Goal: Task Accomplishment & Management: Manage account settings

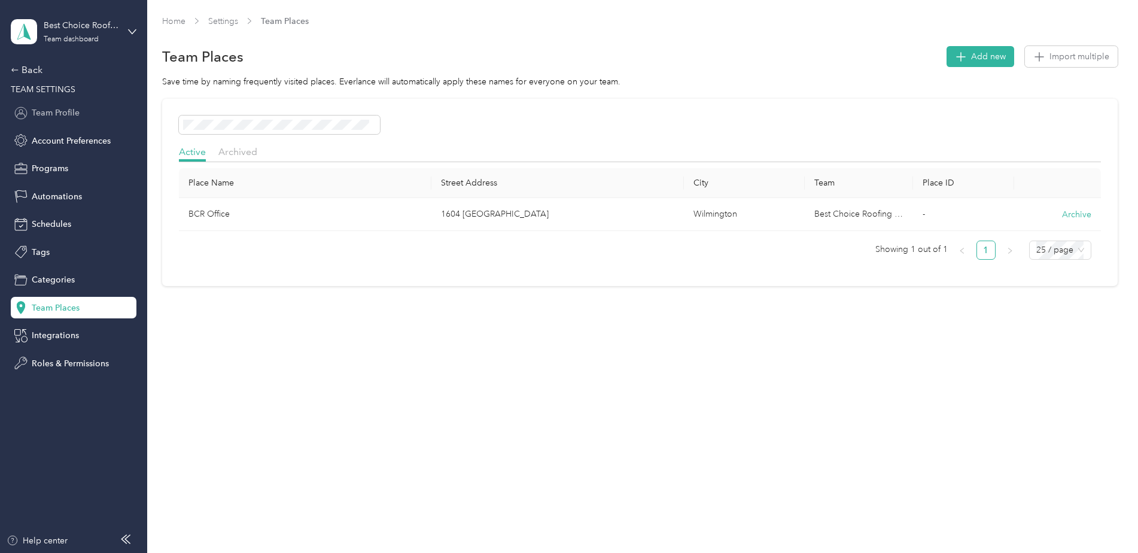
click at [62, 121] on div "Team Profile" at bounding box center [74, 113] width 126 height 22
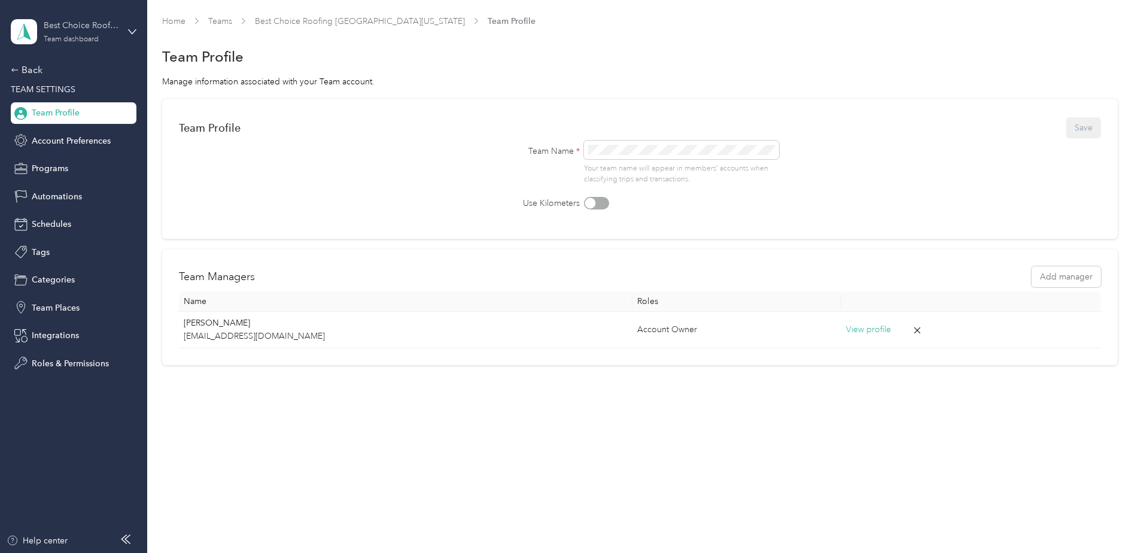
click at [69, 39] on div "Team dashboard" at bounding box center [71, 39] width 55 height 7
click at [54, 98] on div "Team dashboard" at bounding box center [55, 98] width 66 height 13
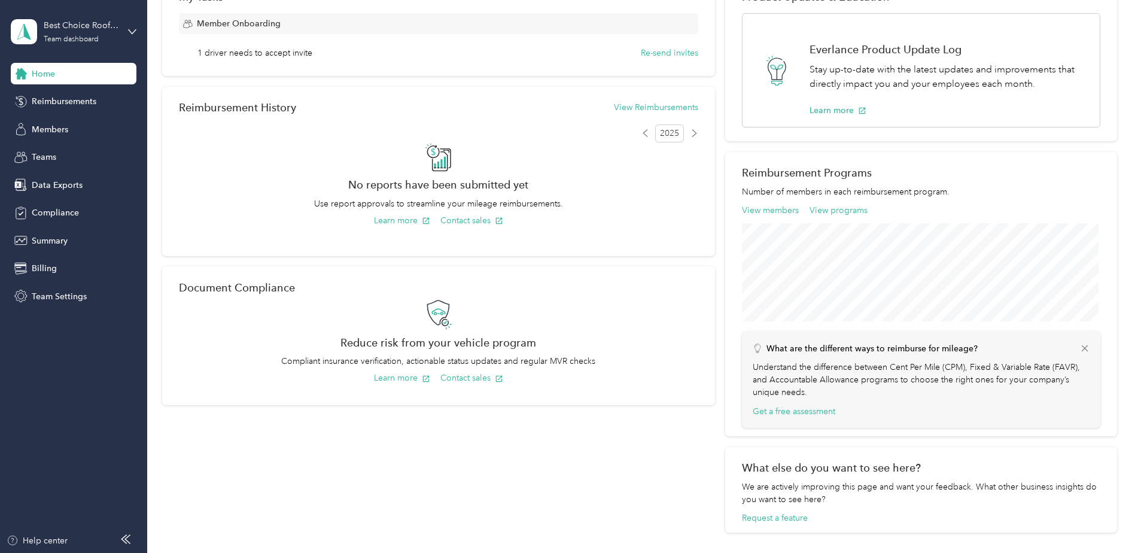
scroll to position [205, 0]
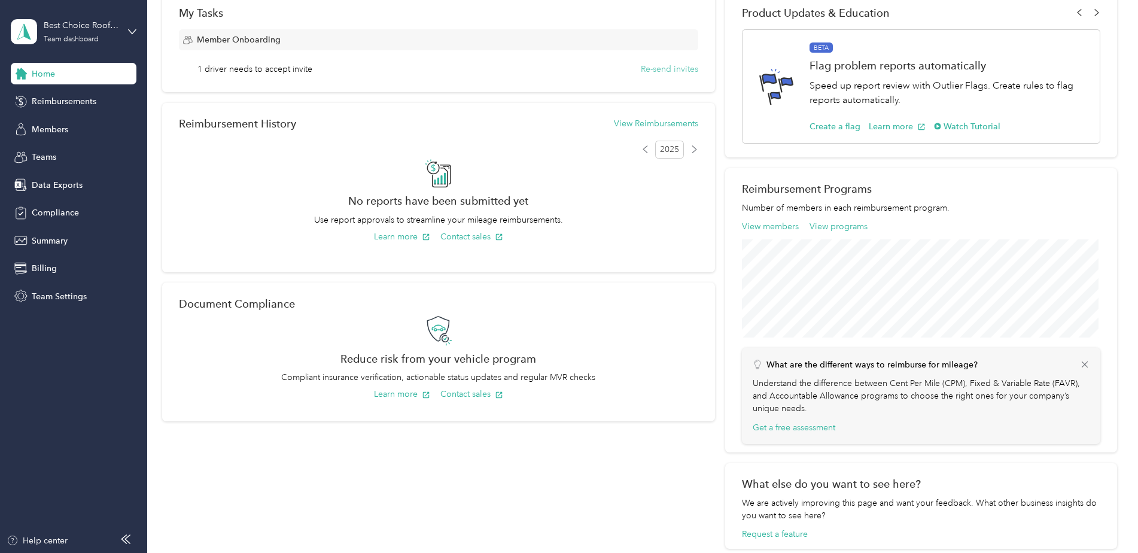
click at [661, 69] on button "Re-send invites" at bounding box center [669, 69] width 57 height 13
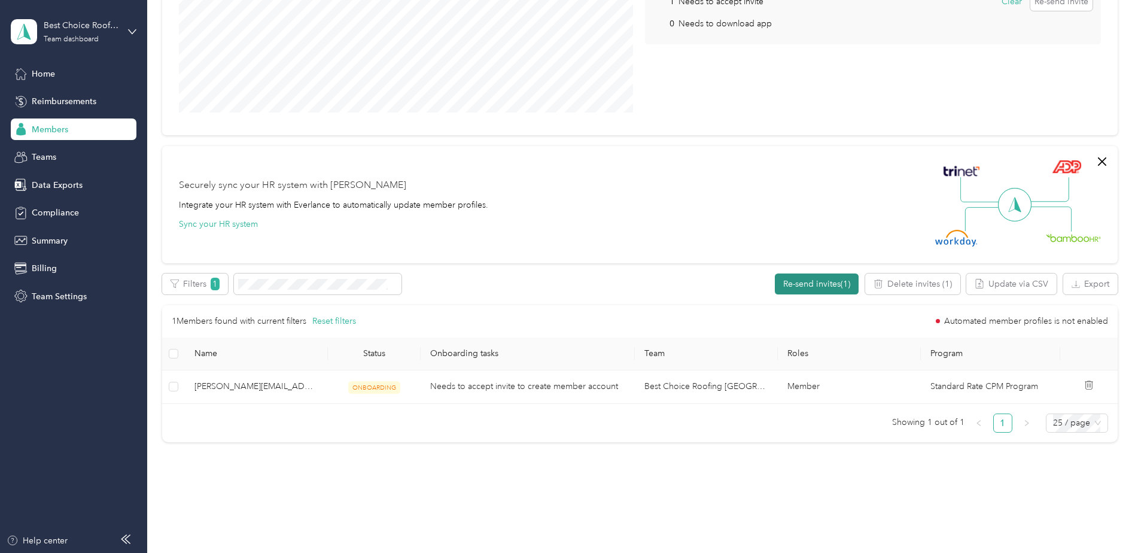
click at [824, 283] on button "Re-send invites (1)" at bounding box center [817, 283] width 84 height 21
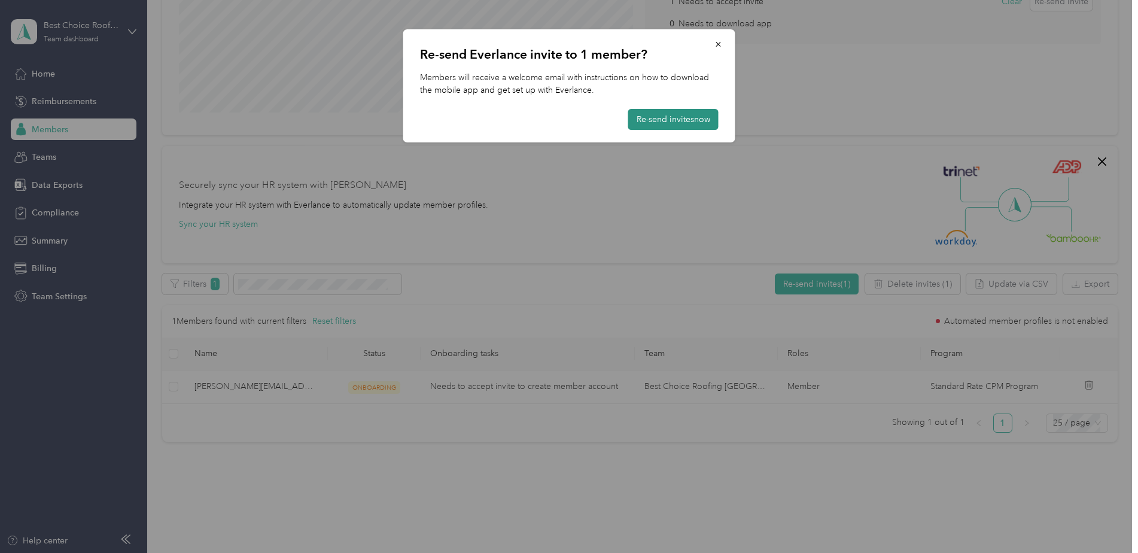
click at [656, 114] on button "Re-send invites now" at bounding box center [673, 119] width 90 height 21
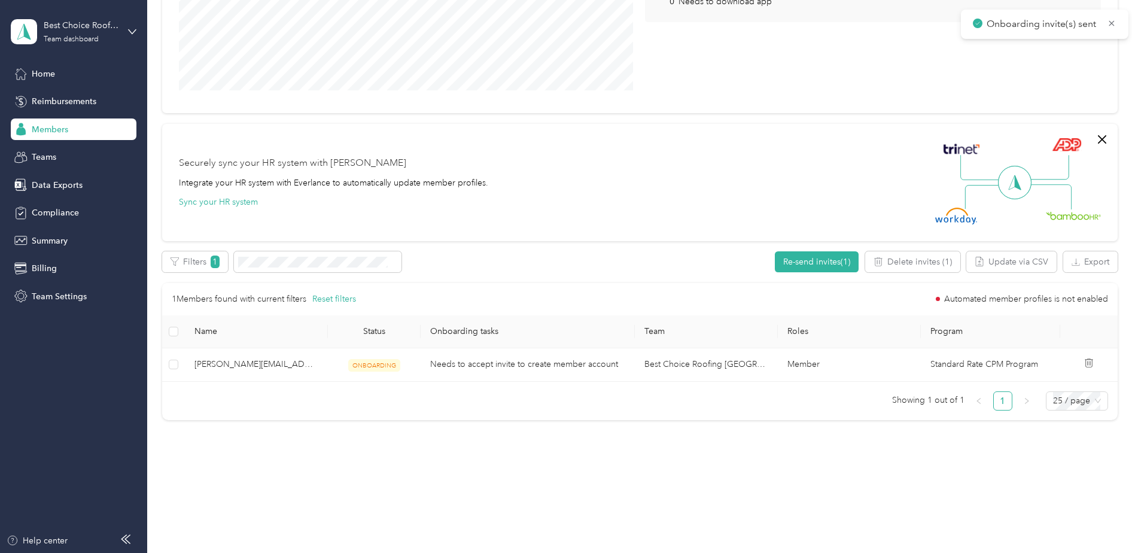
scroll to position [229, 0]
click at [52, 65] on div "Home" at bounding box center [74, 74] width 126 height 22
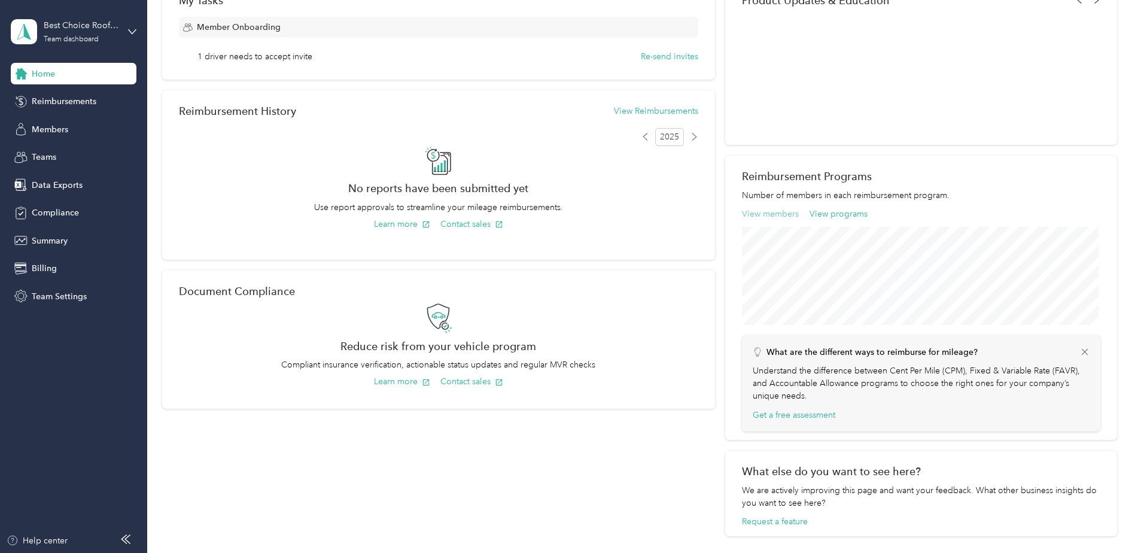
scroll to position [239, 0]
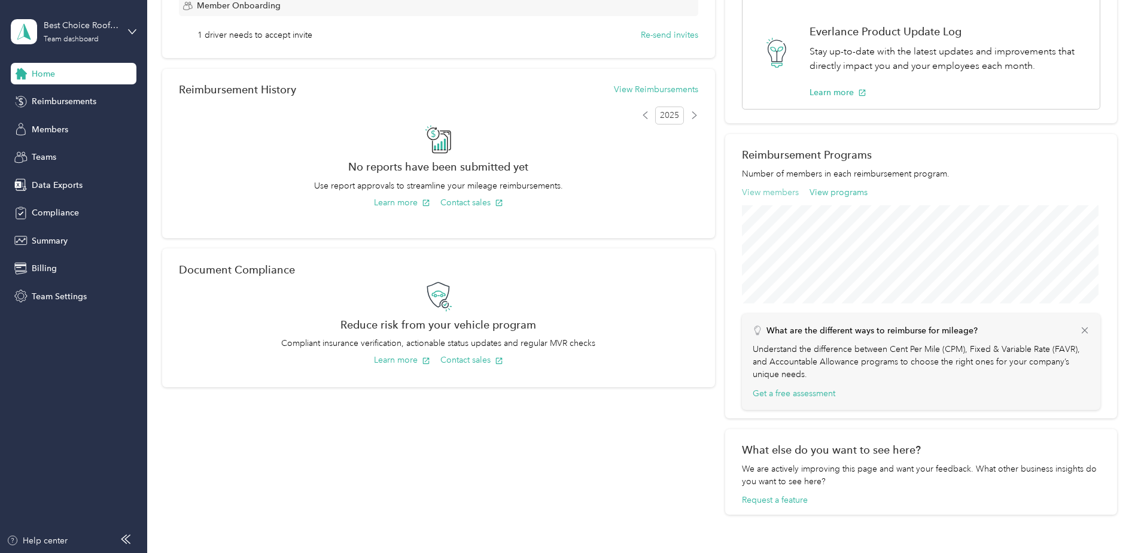
click at [777, 190] on button "View members" at bounding box center [770, 192] width 57 height 13
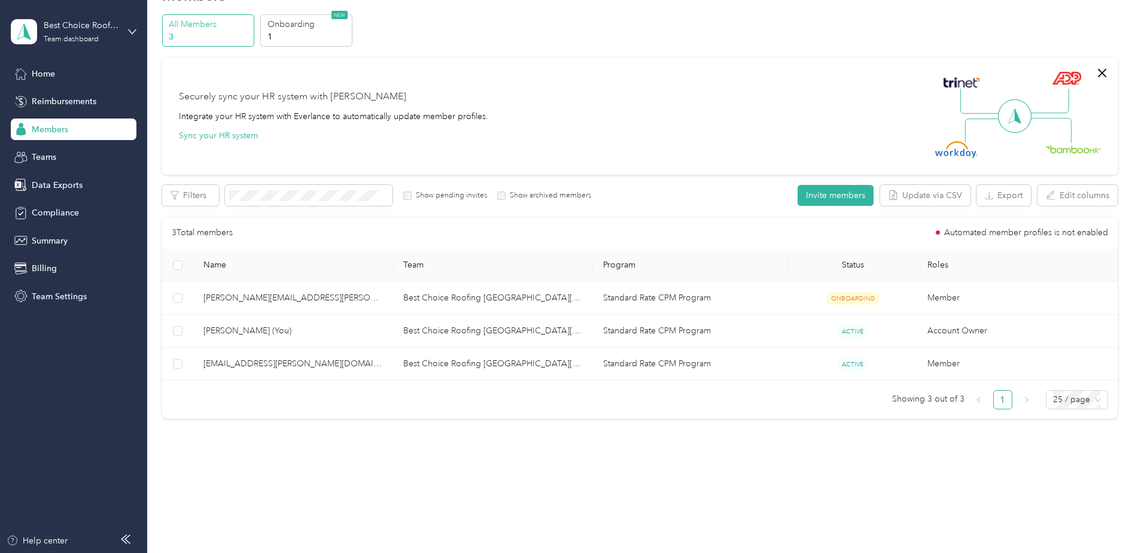
scroll to position [38, 0]
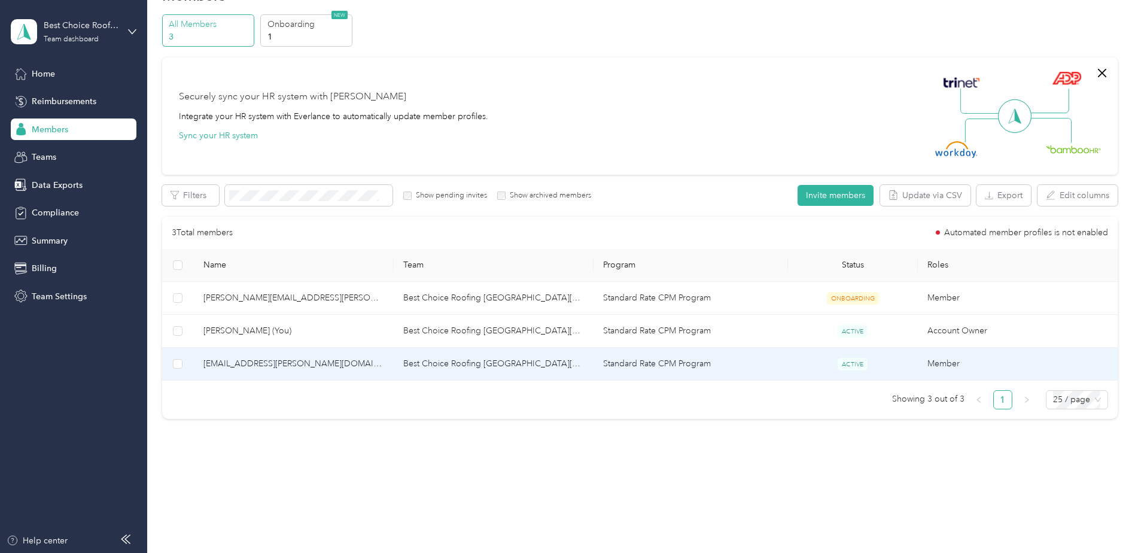
click at [273, 365] on span "[EMAIL_ADDRESS][PERSON_NAME][DOMAIN_NAME]" at bounding box center [293, 363] width 181 height 13
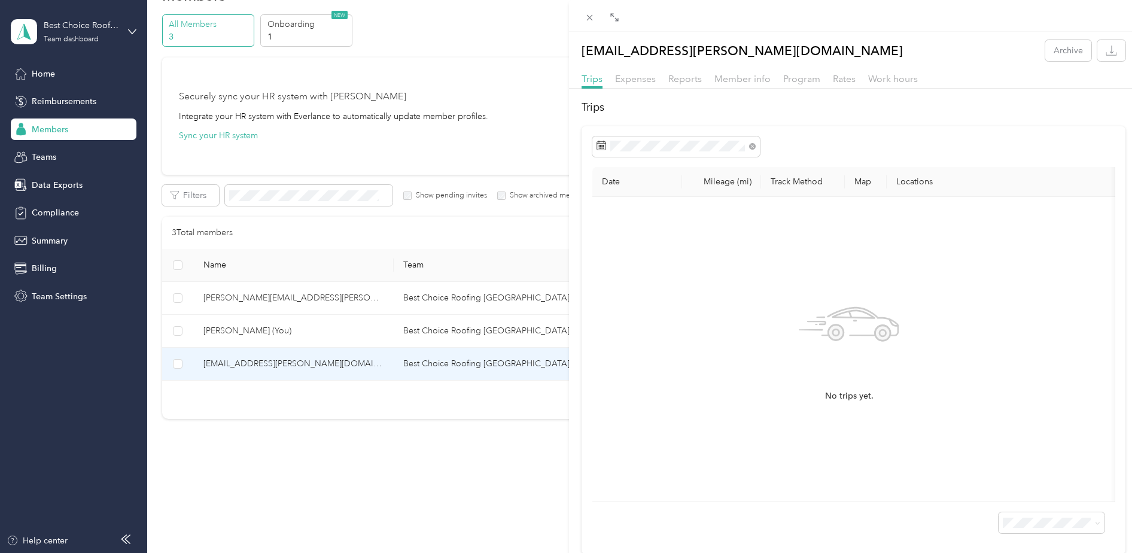
click at [261, 326] on div "[EMAIL_ADDRESS][PERSON_NAME][DOMAIN_NAME] Archive Trips Expenses Reports Member…" at bounding box center [569, 276] width 1138 height 553
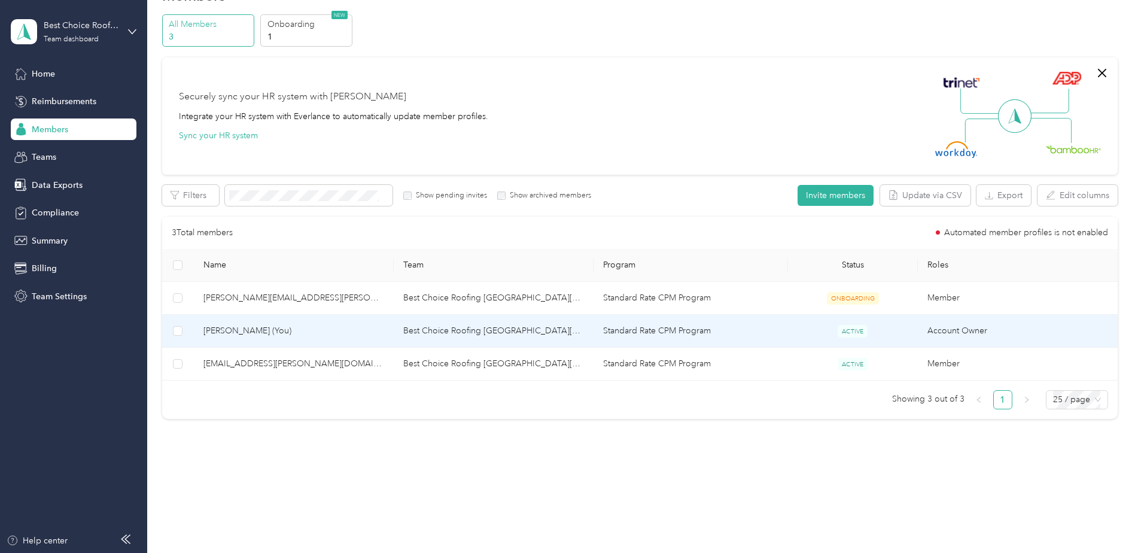
click at [273, 327] on span "[PERSON_NAME] (You)" at bounding box center [293, 330] width 181 height 13
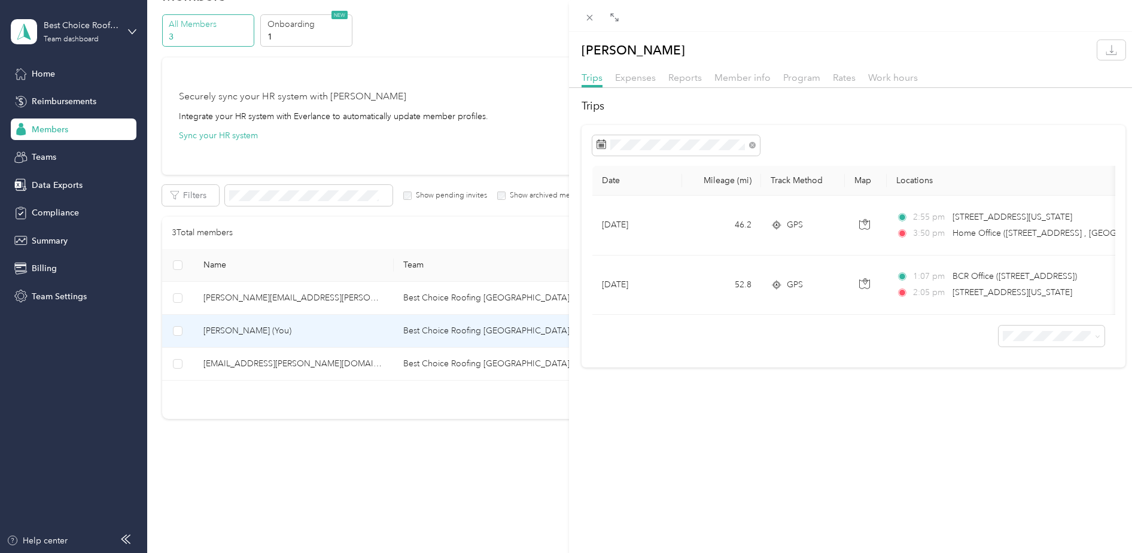
click at [293, 302] on div "[PERSON_NAME] Trips Expenses Reports Member info Program Rates Work hours Trips…" at bounding box center [569, 276] width 1138 height 553
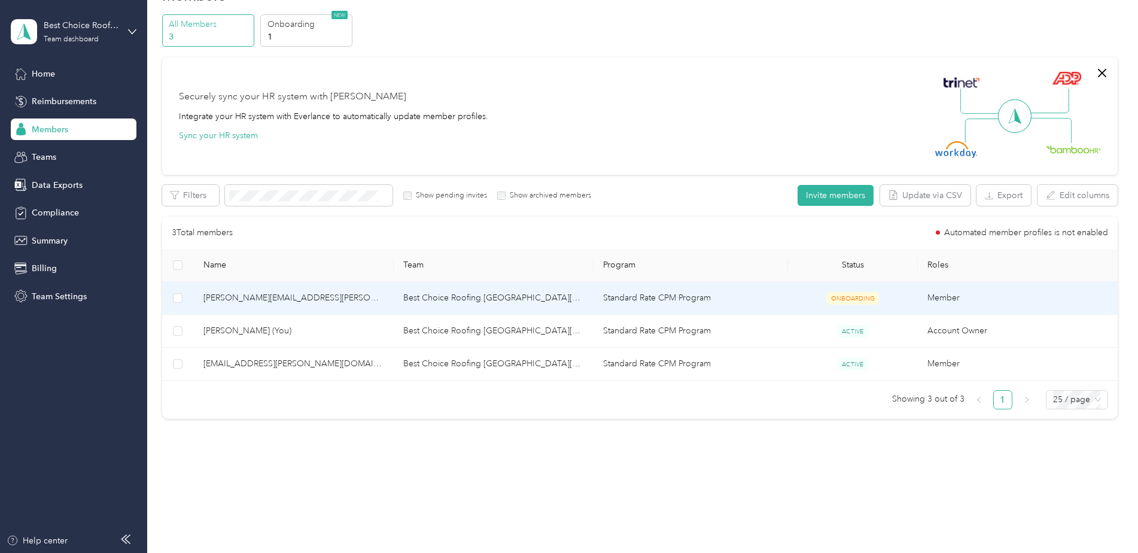
click at [257, 293] on span "[PERSON_NAME][EMAIL_ADDRESS][PERSON_NAME][DOMAIN_NAME]" at bounding box center [293, 297] width 181 height 13
